Goal: Complete application form

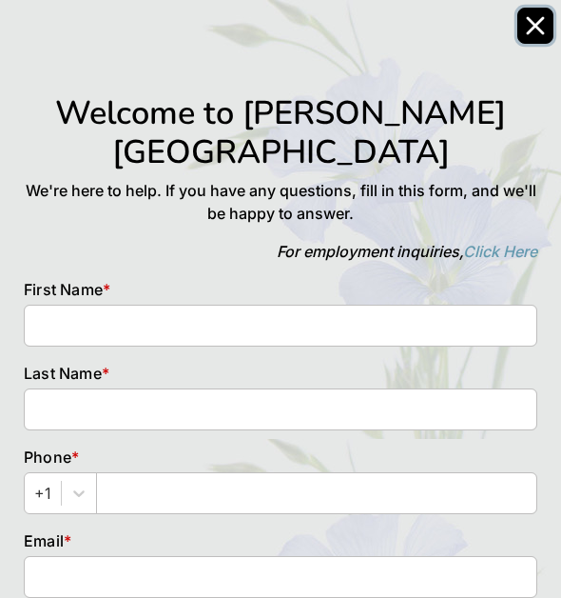
click at [542, 24] on icon "Close" at bounding box center [535, 25] width 19 height 19
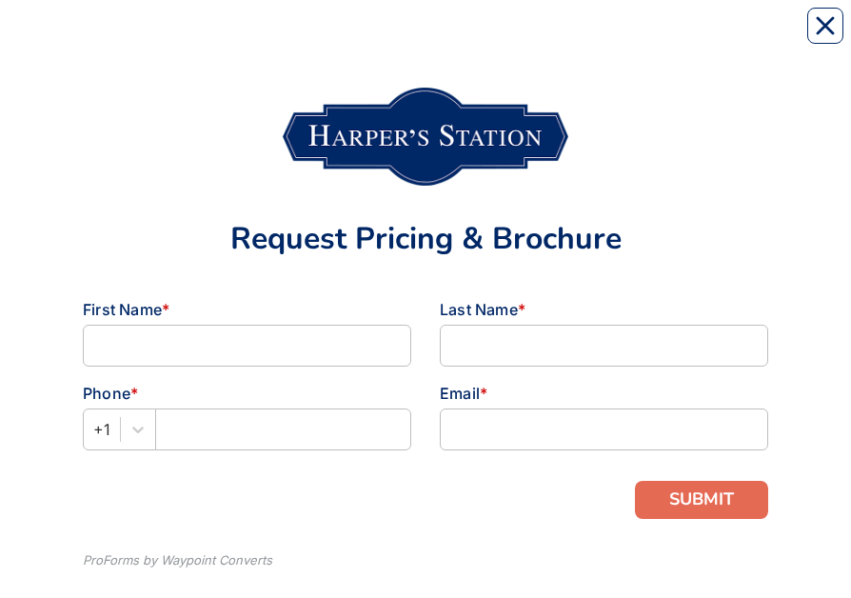
click at [775, 37] on div "Request Pricing & Brochure" at bounding box center [426, 165] width 714 height 233
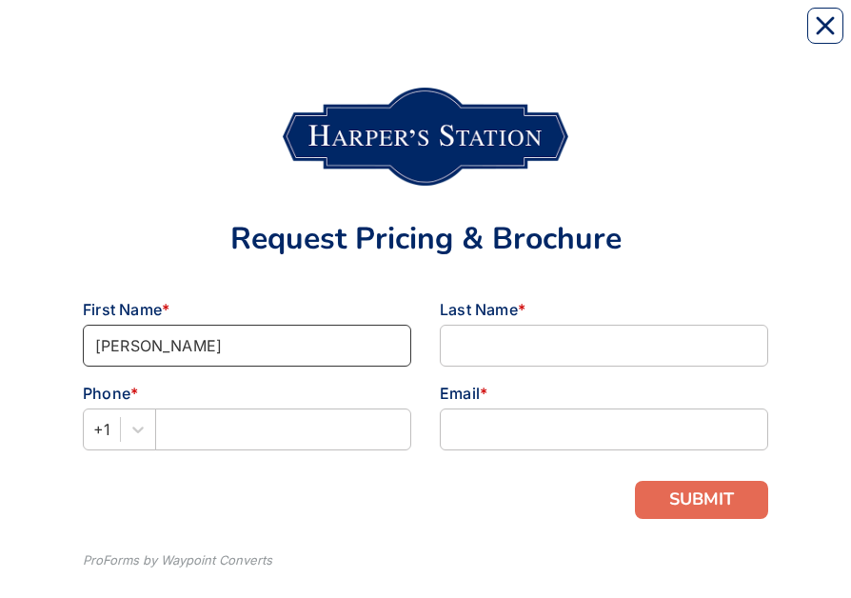
type input "[PERSON_NAME]"
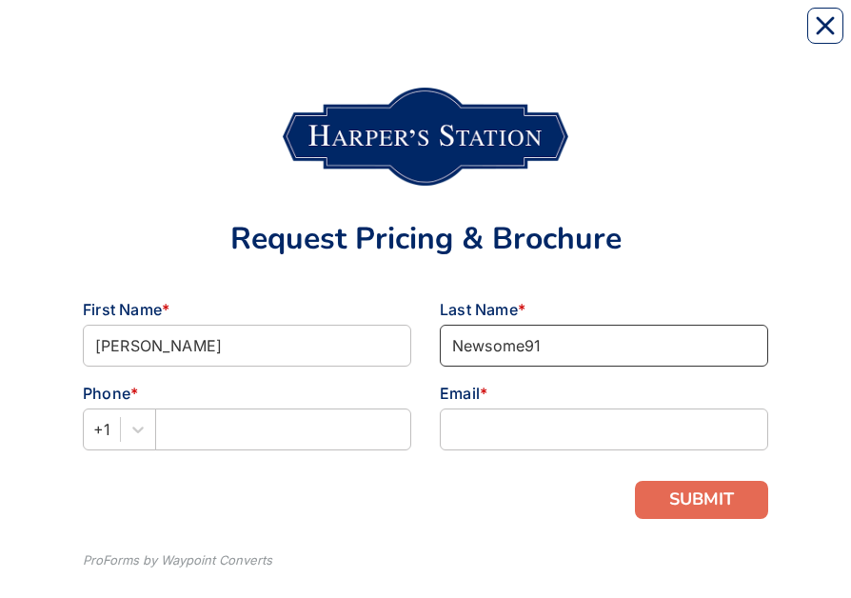
type input "Newsome91"
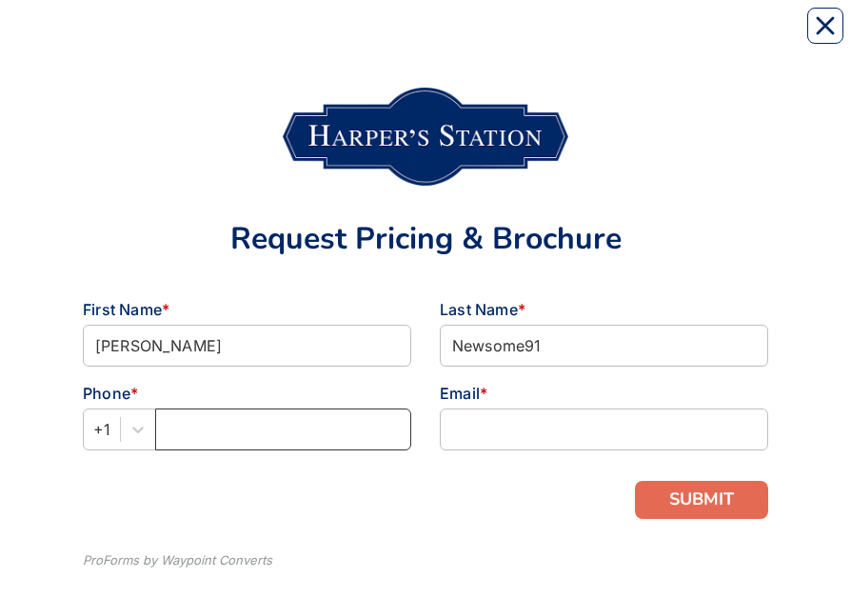
click at [230, 37] on input "text" at bounding box center [283, 429] width 256 height 42
type input "[PHONE_NUMBER]"
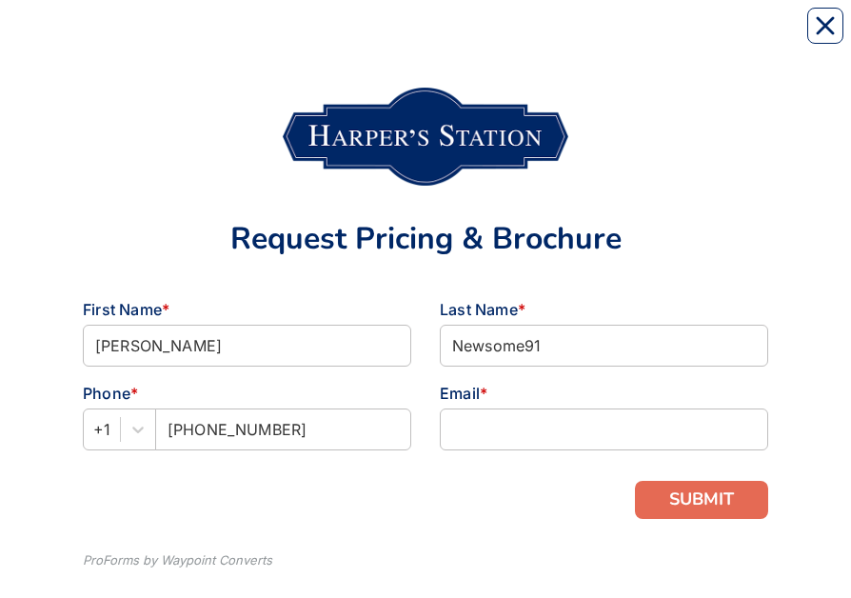
click at [512, 37] on div "Email *" at bounding box center [603, 424] width 357 height 84
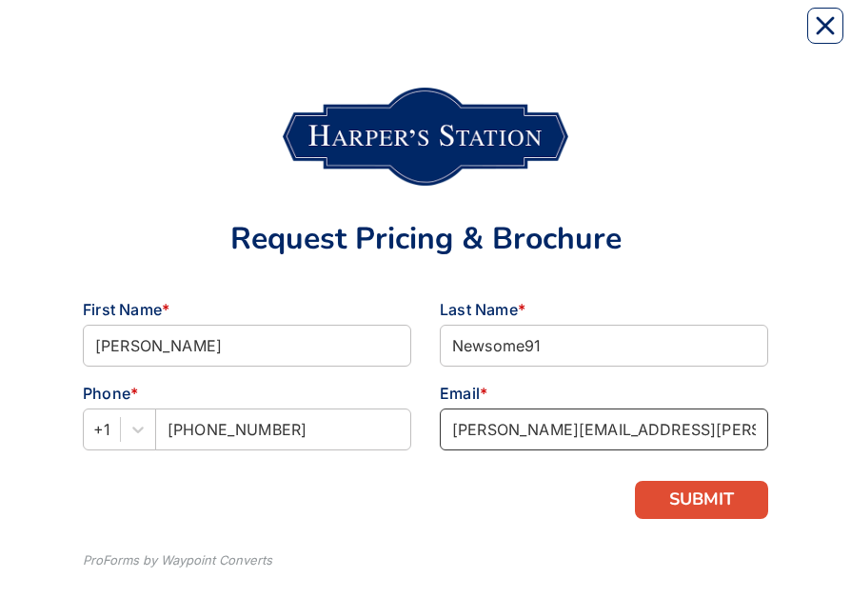
type input "[PERSON_NAME][EMAIL_ADDRESS][PERSON_NAME][PERSON_NAME][DOMAIN_NAME]"
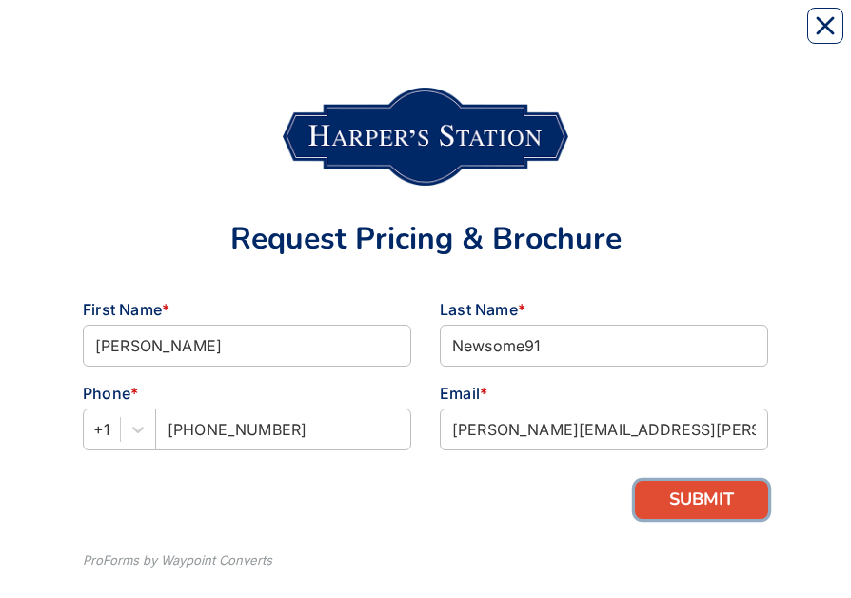
click at [679, 37] on button "SUBMIT" at bounding box center [701, 500] width 133 height 38
